Goal: Task Accomplishment & Management: Manage account settings

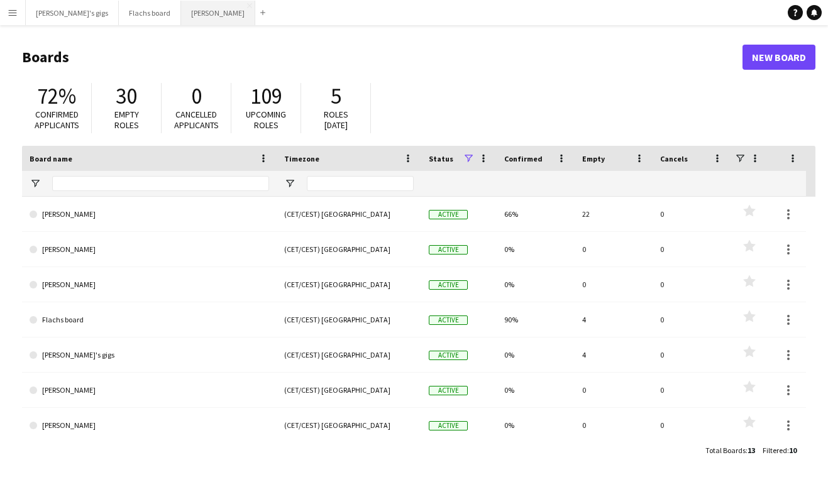
click at [181, 16] on button "Asger Gigs Close" at bounding box center [218, 13] width 74 height 25
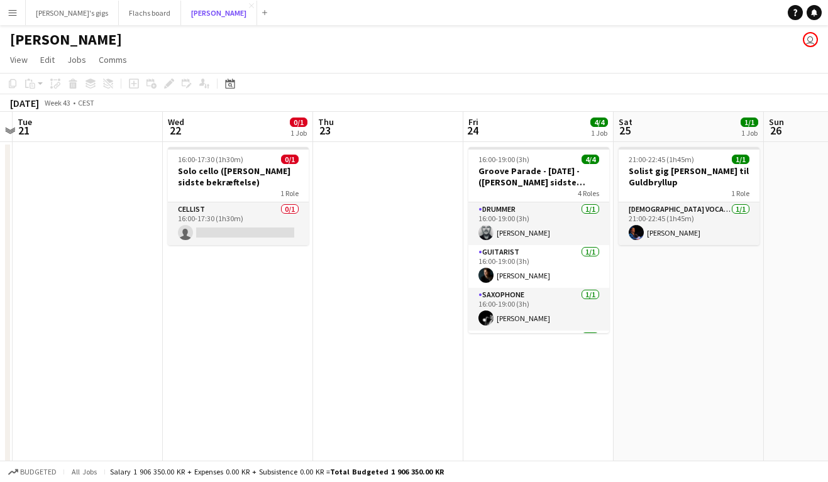
scroll to position [0, 461]
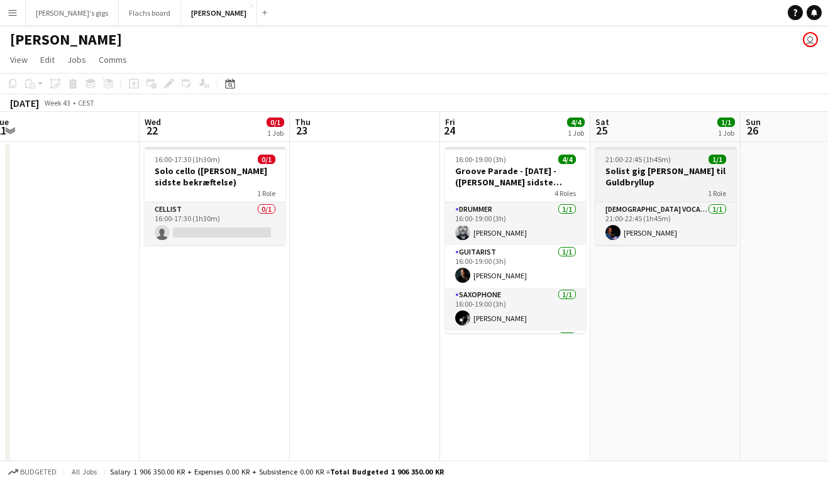
click at [633, 188] on div "1 Role" at bounding box center [665, 193] width 141 height 10
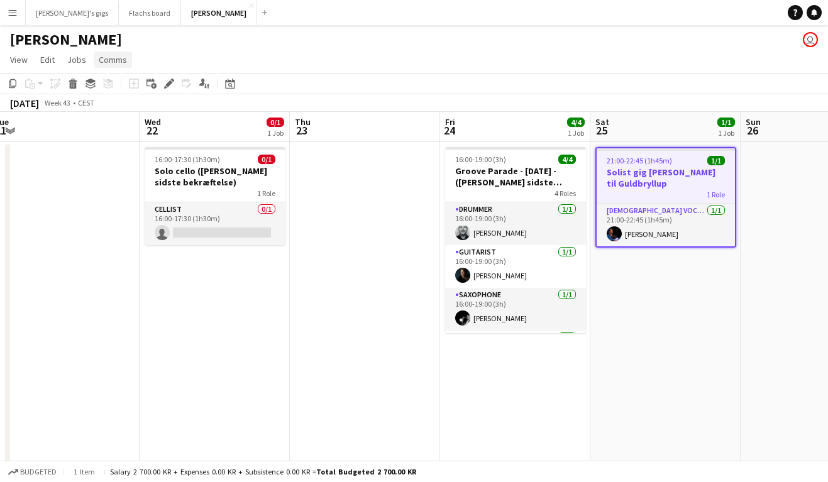
click at [104, 64] on span "Comms" at bounding box center [113, 59] width 28 height 11
click at [121, 114] on span "Create chat" at bounding box center [125, 113] width 44 height 11
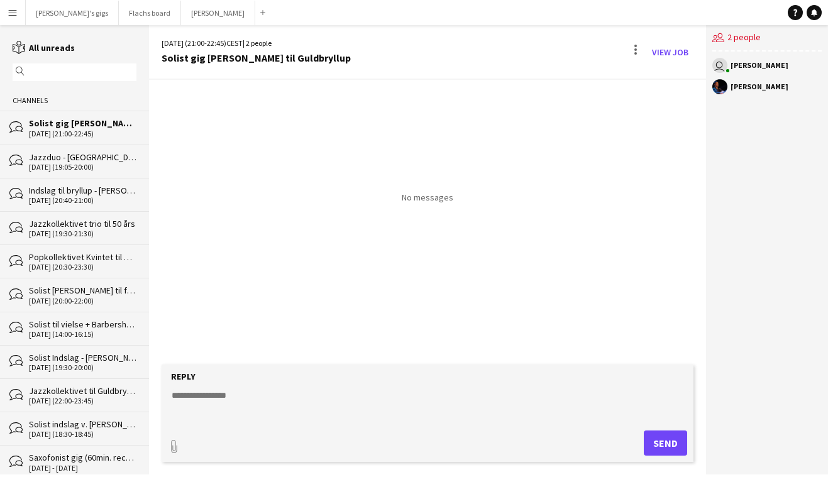
click at [14, 14] on app-icon "Menu" at bounding box center [13, 13] width 10 height 10
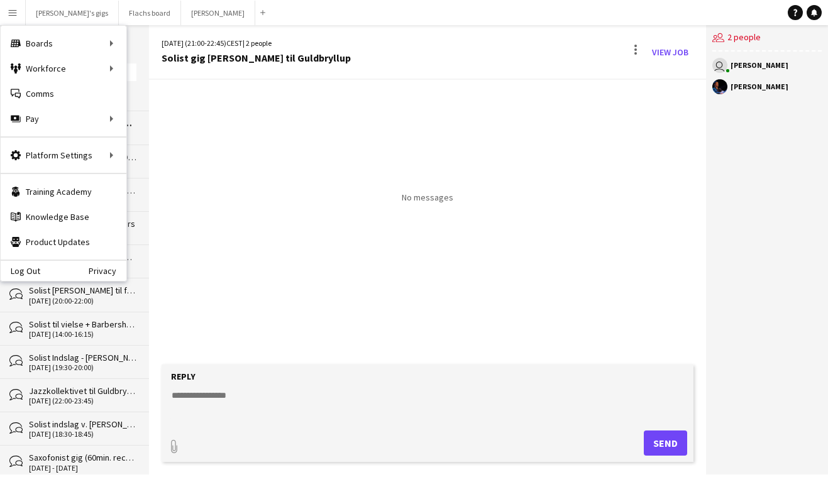
click at [429, 351] on div "No messages" at bounding box center [427, 222] width 557 height 285
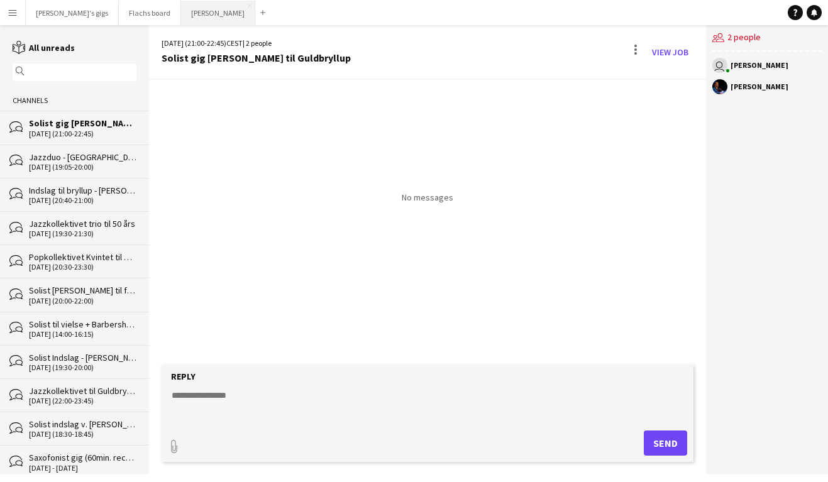
click at [181, 19] on button "Asger Gigs Close" at bounding box center [218, 13] width 74 height 25
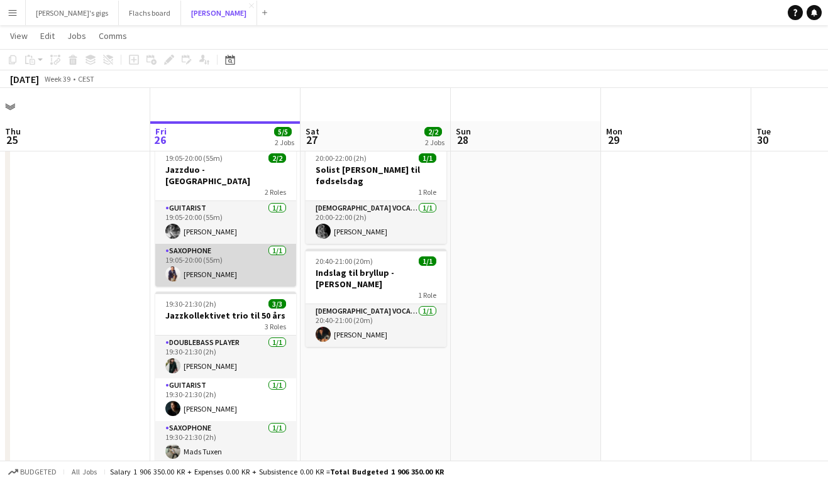
scroll to position [31, 0]
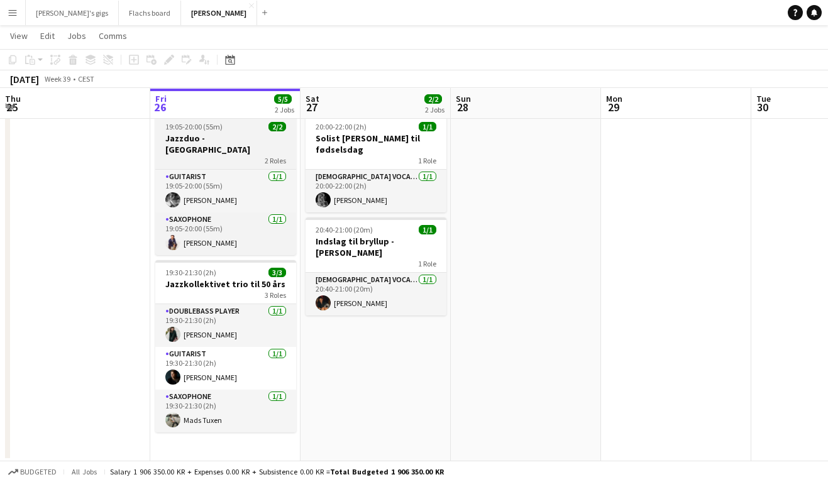
click at [182, 140] on h3 "Jazzduo - [GEOGRAPHIC_DATA]" at bounding box center [225, 144] width 141 height 23
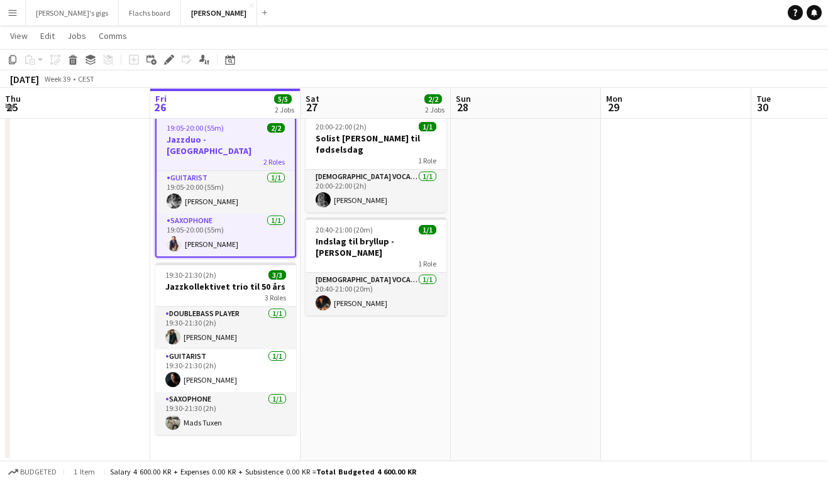
click at [148, 211] on app-date-cell at bounding box center [75, 285] width 150 height 352
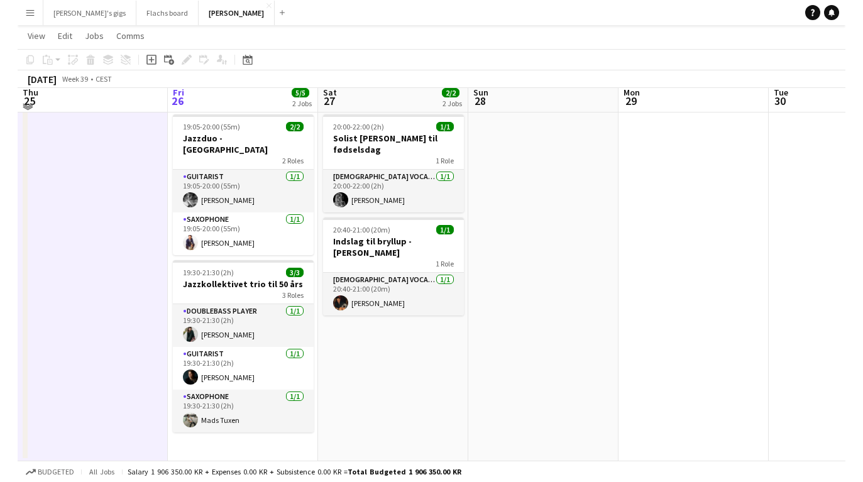
scroll to position [0, 0]
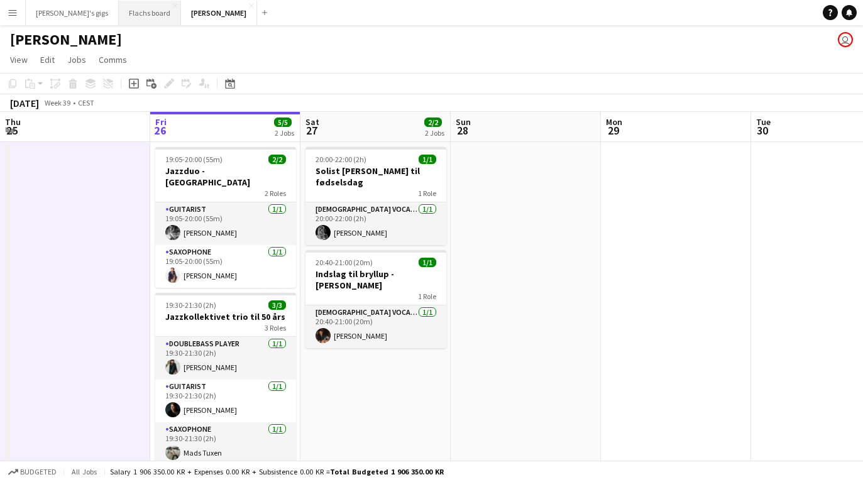
click at [126, 22] on button "Flachs board Close" at bounding box center [150, 13] width 62 height 25
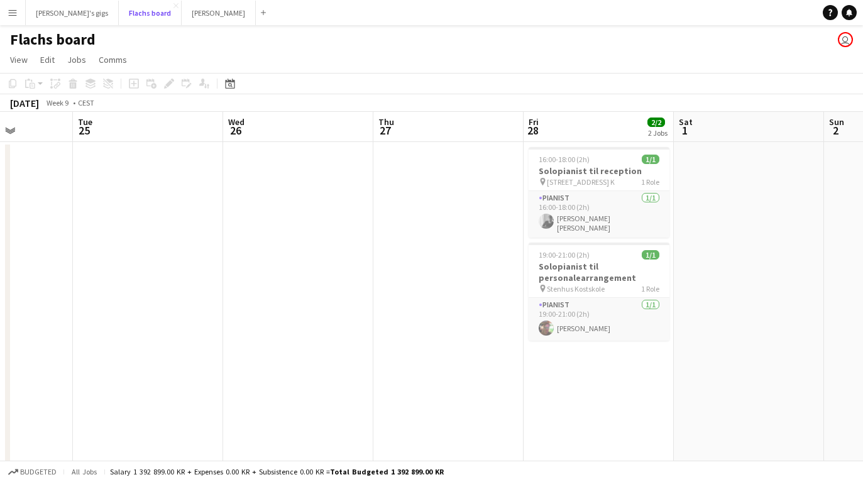
scroll to position [0, 535]
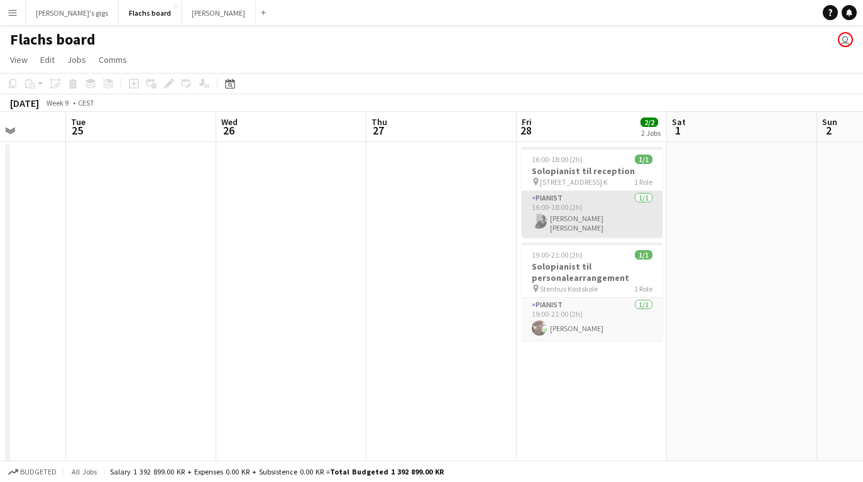
click at [581, 216] on app-card-role "Pianist [DATE] 16:00-18:00 (2h) [PERSON_NAME] [PERSON_NAME]" at bounding box center [592, 214] width 141 height 47
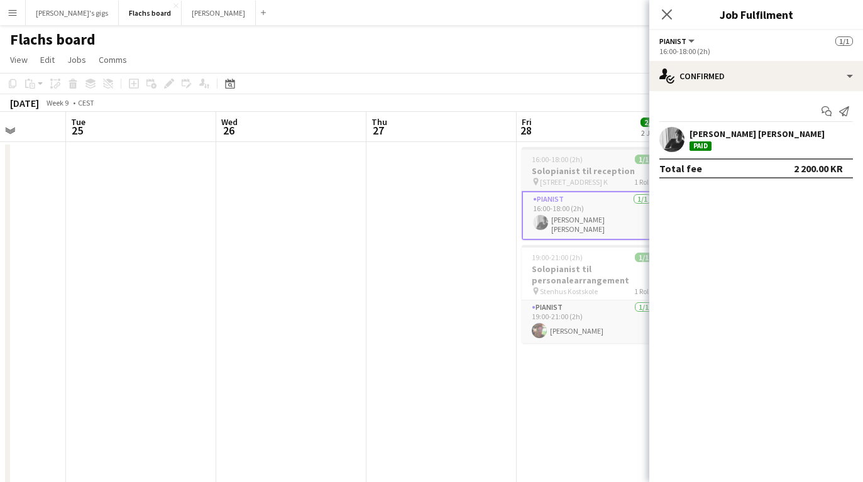
click at [553, 168] on h3 "Solopianist til reception" at bounding box center [592, 170] width 141 height 11
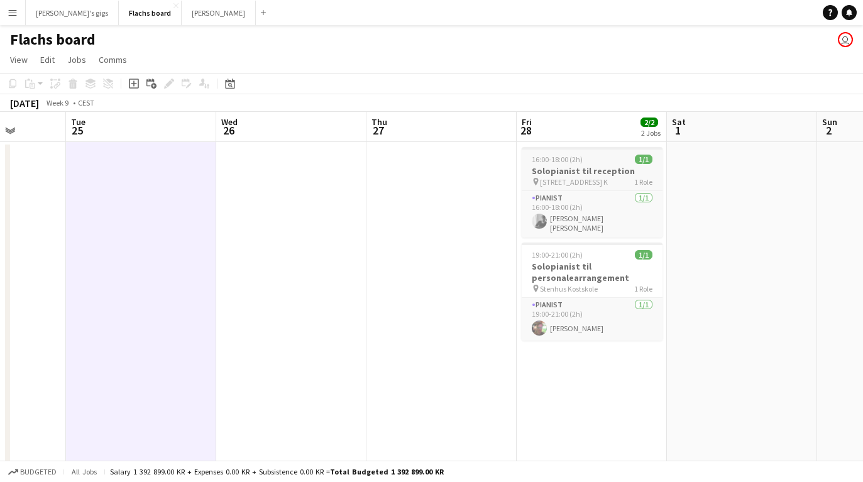
click at [542, 172] on h3 "Solopianist til reception" at bounding box center [592, 170] width 141 height 11
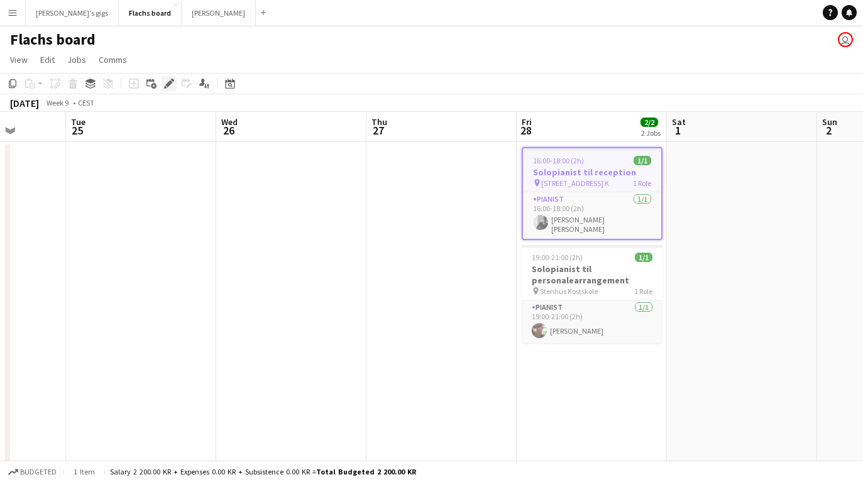
click at [163, 87] on div "Edit" at bounding box center [169, 83] width 15 height 15
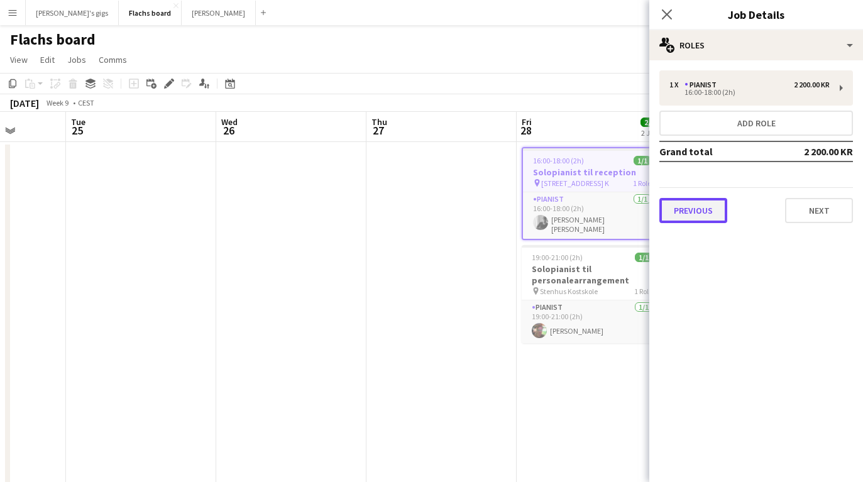
click at [708, 214] on button "Previous" at bounding box center [693, 210] width 68 height 25
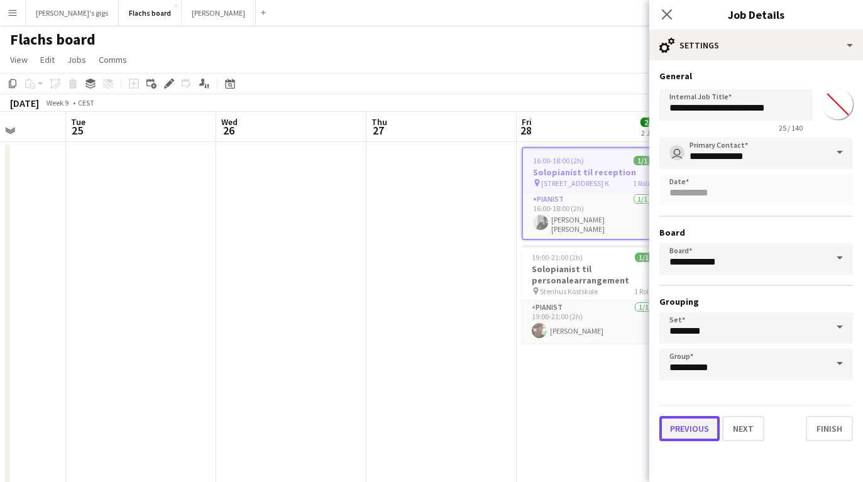
click at [676, 433] on button "Previous" at bounding box center [689, 428] width 60 height 25
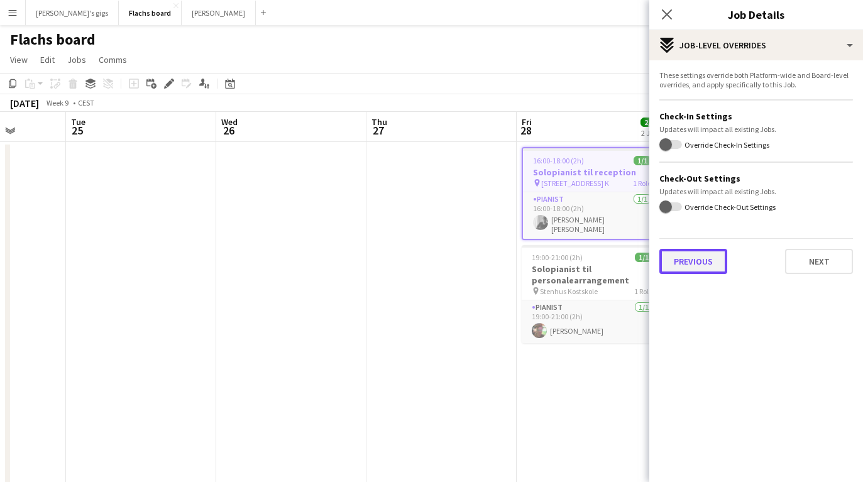
click at [693, 268] on button "Previous" at bounding box center [693, 261] width 68 height 25
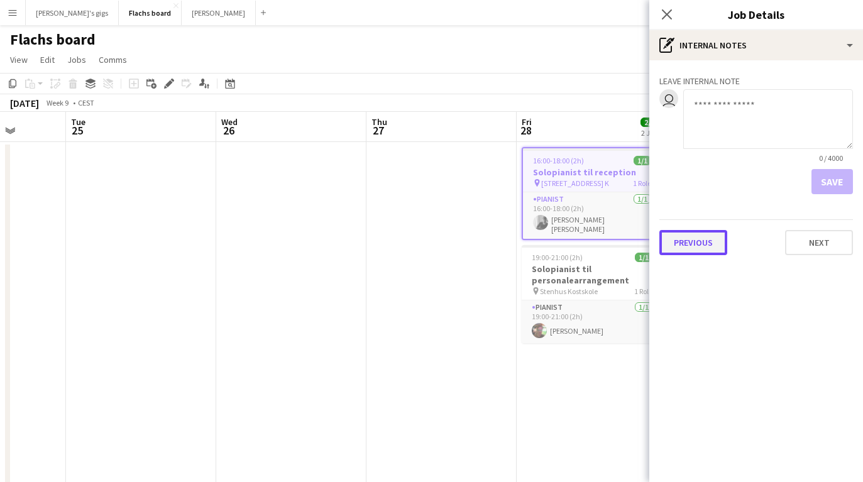
click at [692, 239] on button "Previous" at bounding box center [693, 242] width 68 height 25
